Goal: Task Accomplishment & Management: Manage account settings

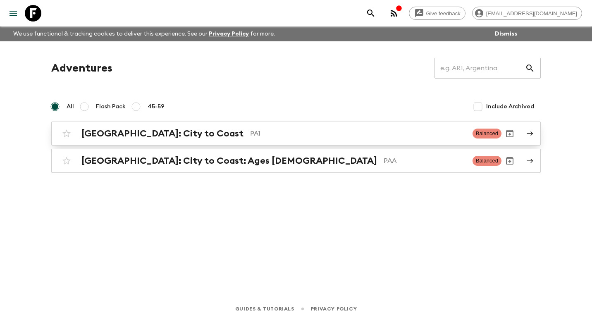
click at [154, 135] on h2 "[GEOGRAPHIC_DATA]: City to Coast" at bounding box center [162, 133] width 162 height 11
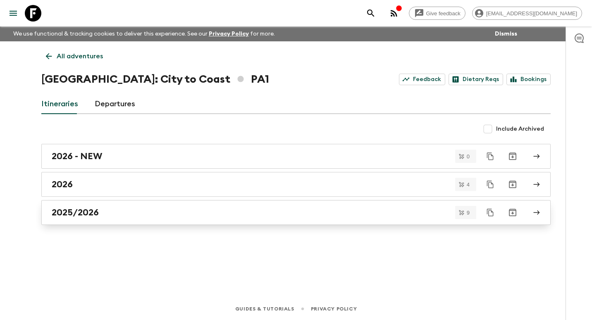
click at [155, 215] on div "2025/2026" at bounding box center [288, 212] width 473 height 11
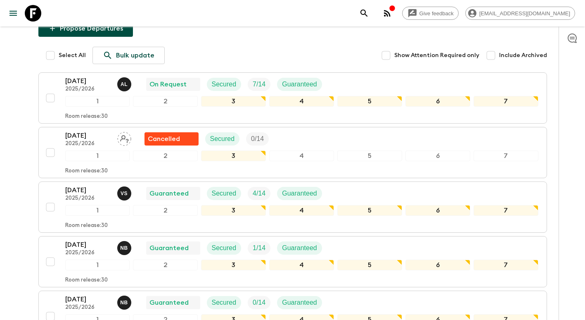
scroll to position [6, 0]
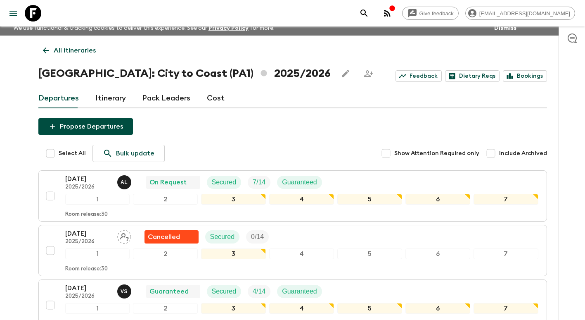
click at [70, 49] on p "All itineraries" at bounding box center [75, 50] width 42 height 10
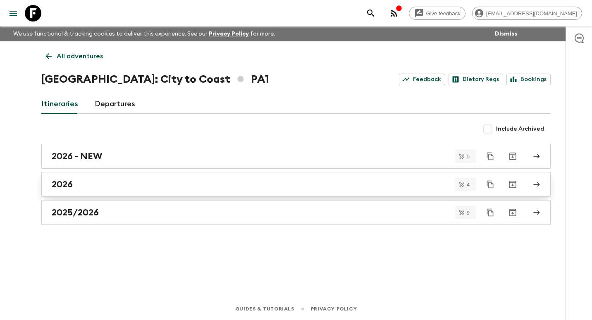
click at [126, 188] on div "2026" at bounding box center [288, 184] width 473 height 11
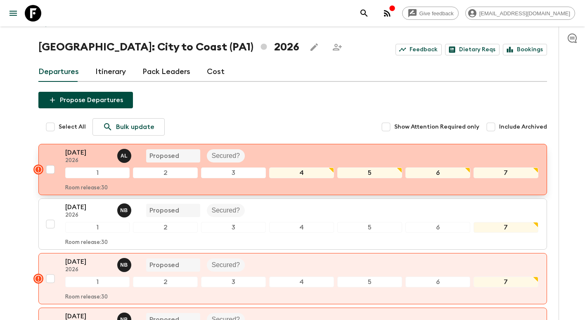
scroll to position [124, 0]
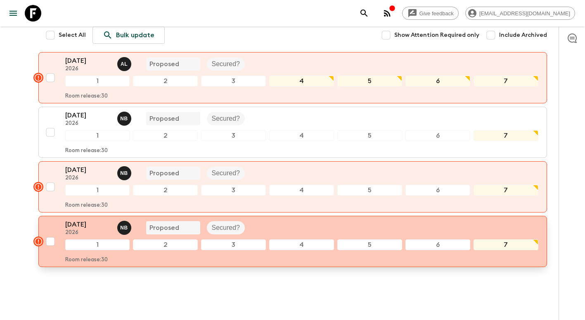
click at [86, 228] on p "[DATE]" at bounding box center [87, 224] width 45 height 10
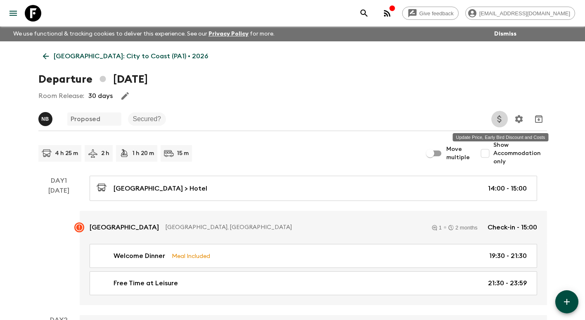
click at [498, 117] on icon "Update Price, Early Bird Discount and Costs" at bounding box center [499, 118] width 4 height 7
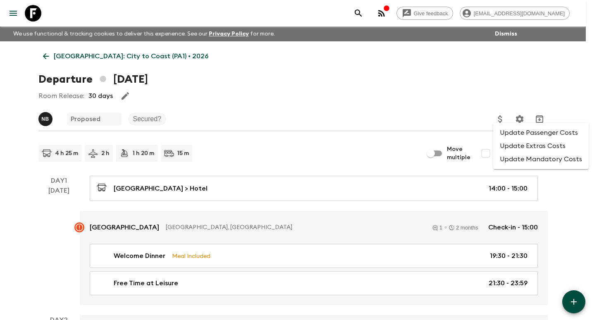
click at [537, 137] on li "Update Passenger Costs" at bounding box center [540, 132] width 95 height 13
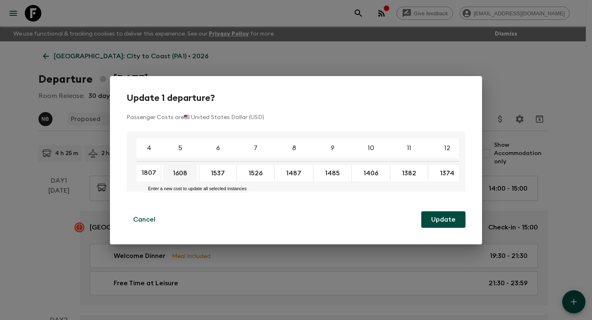
type input "1807"
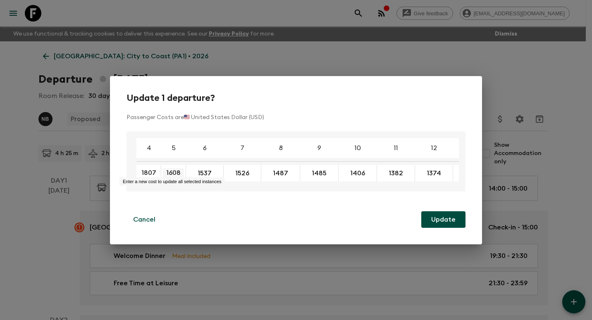
drag, startPoint x: 189, startPoint y: 172, endPoint x: 172, endPoint y: 171, distance: 16.9
type input "1708"
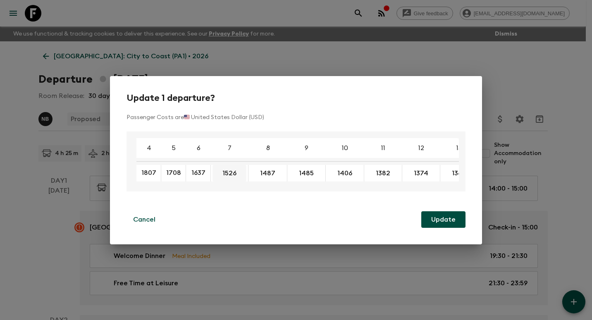
type input "1637"
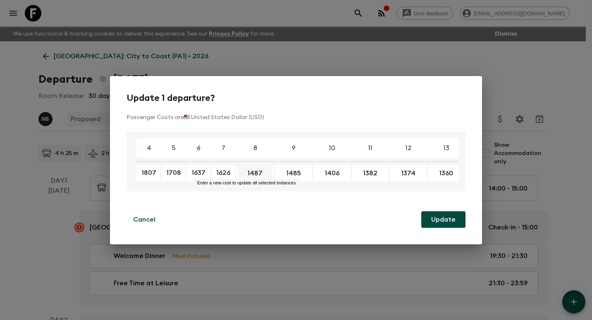
type input "1626"
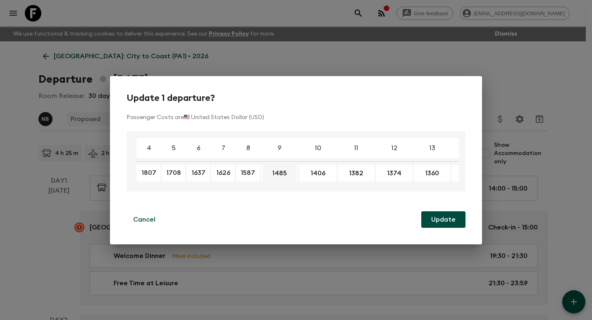
type input "1587"
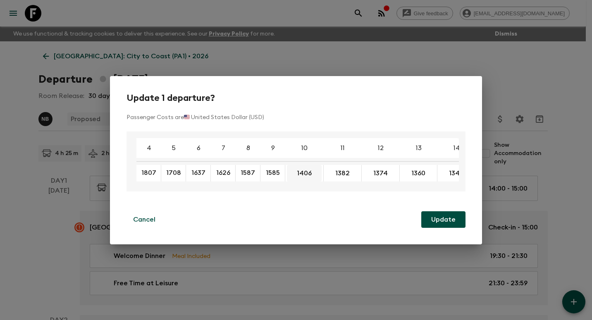
type input "1585"
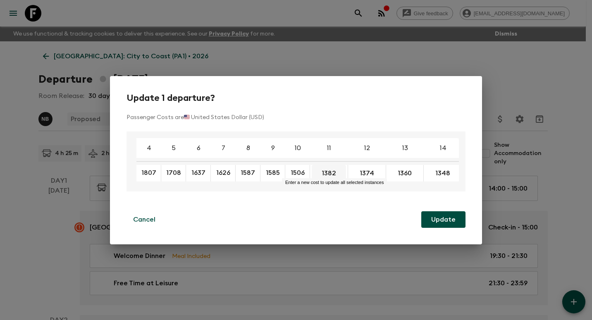
type input "1506"
type input "1482"
type input "1474"
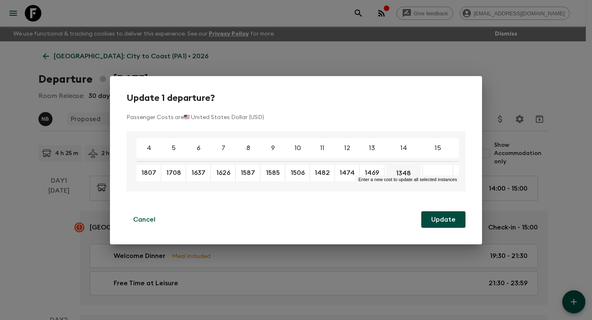
type input "1469"
drag, startPoint x: 407, startPoint y: 169, endPoint x: 418, endPoint y: 171, distance: 10.5
type input "1448"
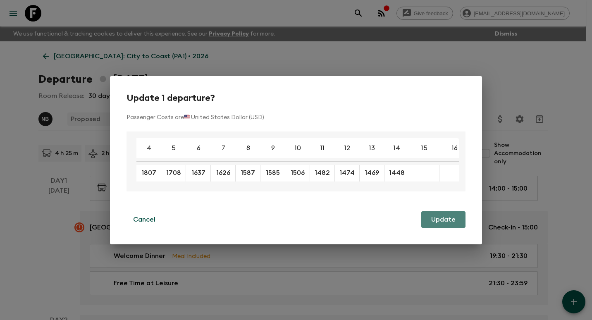
click at [441, 222] on button "Update" at bounding box center [443, 219] width 44 height 17
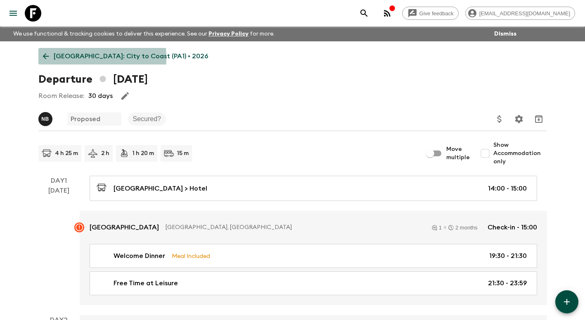
click at [46, 58] on icon at bounding box center [45, 56] width 9 height 9
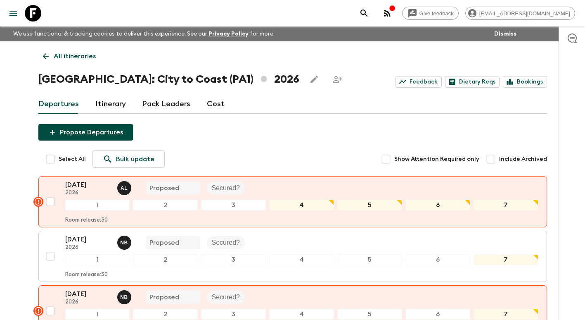
click at [47, 60] on icon at bounding box center [45, 56] width 9 height 9
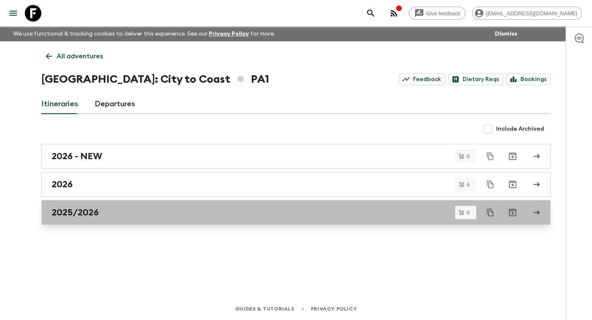
click at [120, 211] on div "2025/2026" at bounding box center [288, 212] width 473 height 11
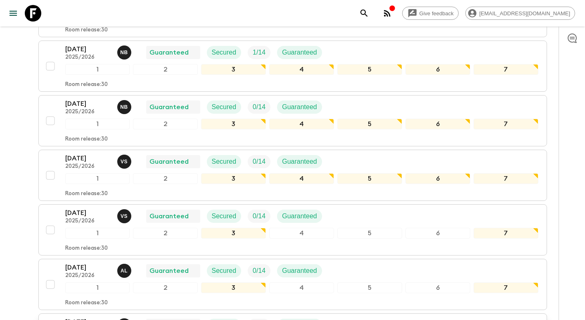
scroll to position [212, 0]
